Goal: Task Accomplishment & Management: Use online tool/utility

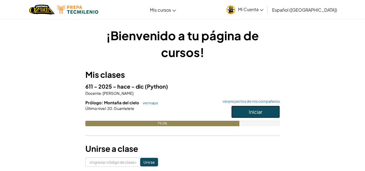
click at [271, 111] on button "Iniciar" at bounding box center [255, 112] width 49 height 12
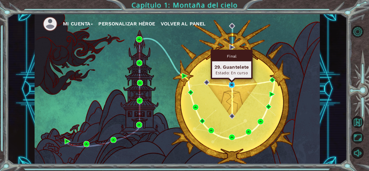
click at [232, 85] on img at bounding box center [232, 85] width 6 height 6
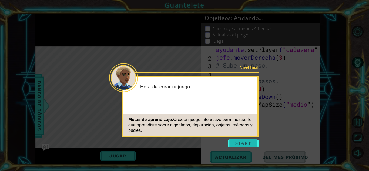
click at [239, 142] on button "Comenzar" at bounding box center [243, 143] width 31 height 9
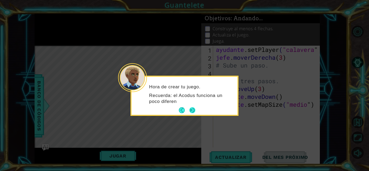
click at [194, 106] on footer at bounding box center [187, 110] width 16 height 8
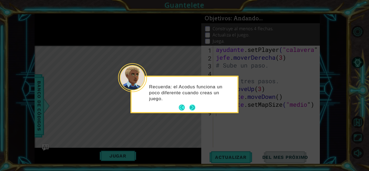
click at [192, 109] on button "Próximo" at bounding box center [192, 108] width 6 height 6
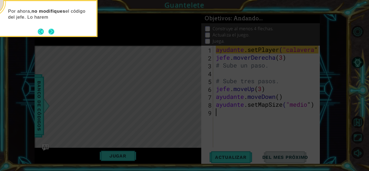
click at [49, 31] on button "Próximo" at bounding box center [51, 32] width 6 height 6
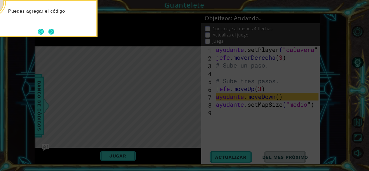
click at [51, 31] on button "Próximo" at bounding box center [51, 32] width 6 height 6
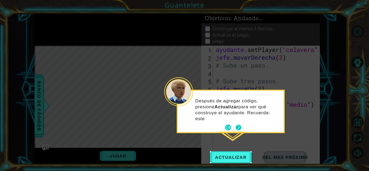
click at [240, 120] on p "Después de agregar código, presione Actualizar para ver qué construye el ayudan…" at bounding box center [237, 110] width 85 height 24
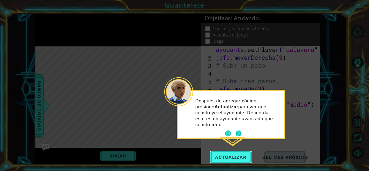
click at [239, 129] on div "Después de agregar código, presione Actualizar para ver qué construye el ayudan…" at bounding box center [231, 115] width 106 height 45
click at [239, 133] on button "Próximo" at bounding box center [239, 133] width 6 height 6
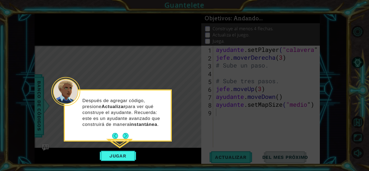
click at [239, 133] on icon at bounding box center [184, 85] width 369 height 171
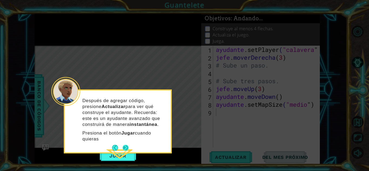
click at [127, 142] on p "Presiona el botón Jugar cuando quieras" at bounding box center [124, 136] width 85 height 12
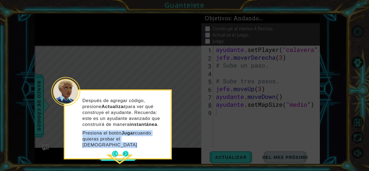
click at [127, 142] on p "Presiona el botón Jugar cuando quieras probar el [DEMOGRAPHIC_DATA]" at bounding box center [124, 139] width 85 height 18
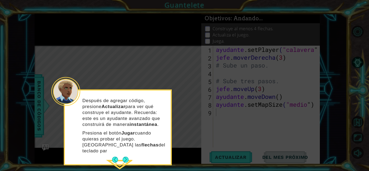
click at [126, 156] on footer at bounding box center [120, 160] width 16 height 8
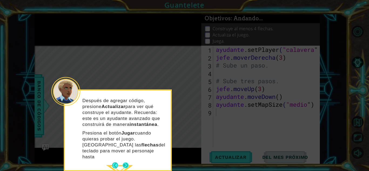
click at [128, 162] on button "Próximo" at bounding box center [126, 165] width 6 height 6
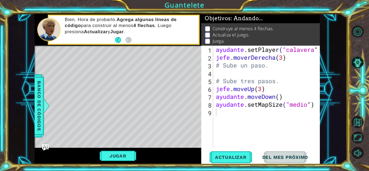
drag, startPoint x: 165, startPoint y: 125, endPoint x: 128, endPoint y: 106, distance: 42.2
click at [163, 125] on div "Mapa de niveles" at bounding box center [160, 125] width 250 height 159
click at [60, 62] on div "Mapa de niveles" at bounding box center [160, 125] width 250 height 159
drag, startPoint x: 60, startPoint y: 62, endPoint x: 121, endPoint y: 55, distance: 60.9
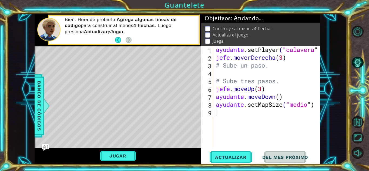
click at [121, 55] on div "Mapa de niveles" at bounding box center [160, 125] width 250 height 159
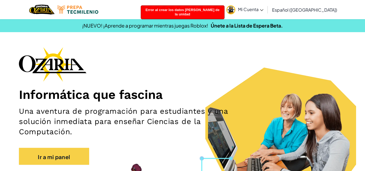
click at [263, 8] on span "Mi Cuenta" at bounding box center [250, 9] width 25 height 6
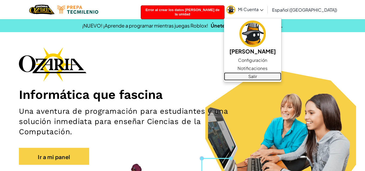
click at [256, 74] on font "Salir" at bounding box center [252, 76] width 9 height 6
